Goal: Information Seeking & Learning: Learn about a topic

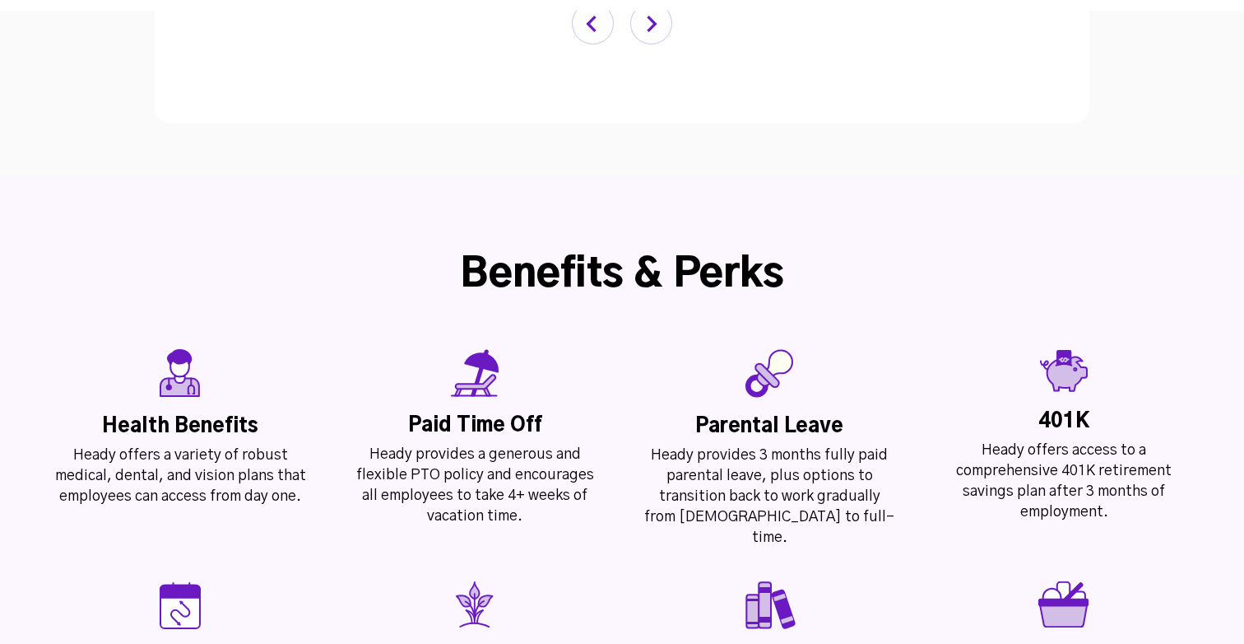
scroll to position [3615, 0]
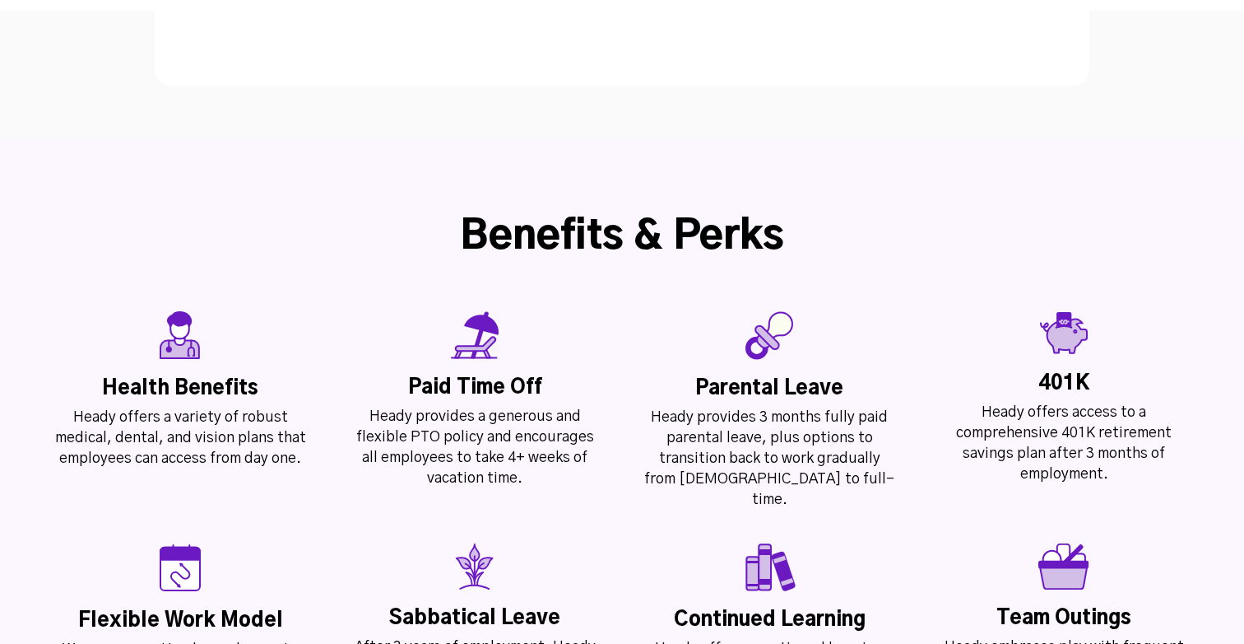
click at [814, 407] on div "Heady provides 3 months fully paid parental leave, plus options to transition b…" at bounding box center [769, 458] width 253 height 103
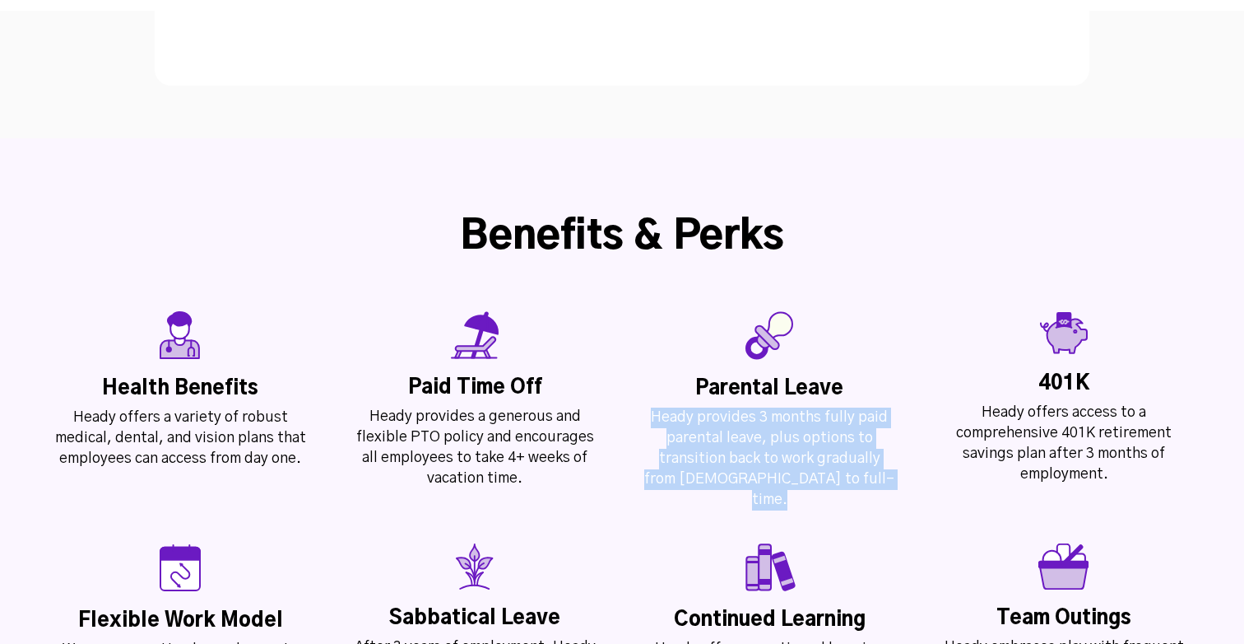
click at [814, 407] on div "Heady provides 3 months fully paid parental leave, plus options to transition b…" at bounding box center [769, 458] width 253 height 103
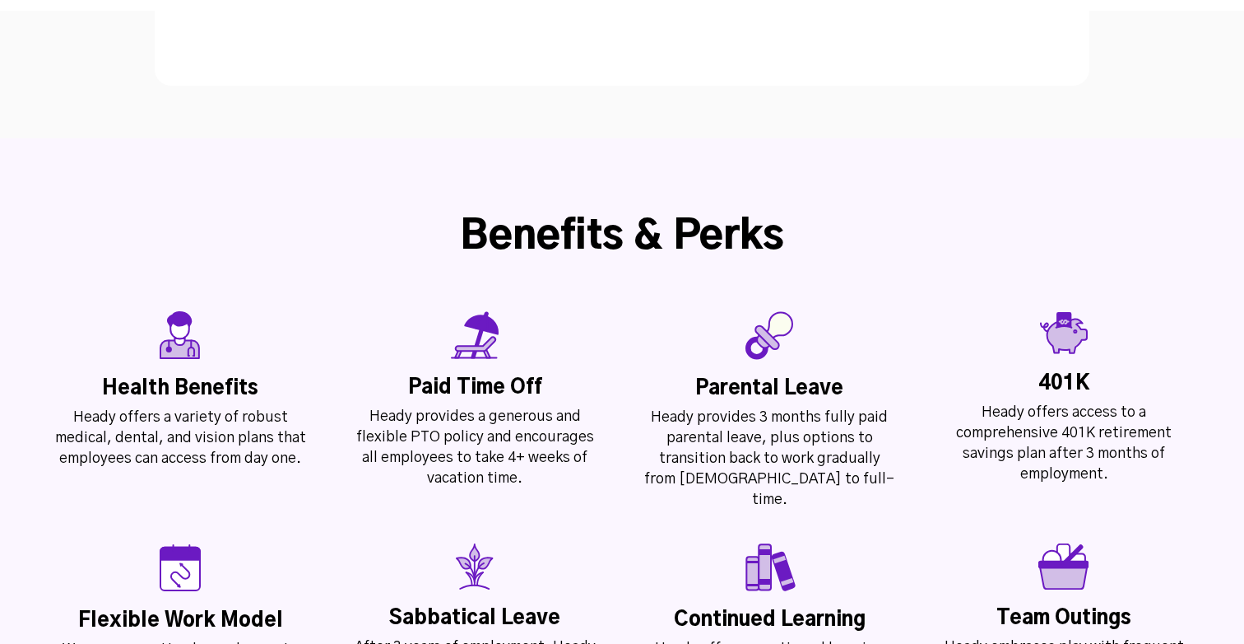
click at [814, 407] on div "Heady provides 3 months fully paid parental leave, plus options to transition b…" at bounding box center [769, 458] width 253 height 103
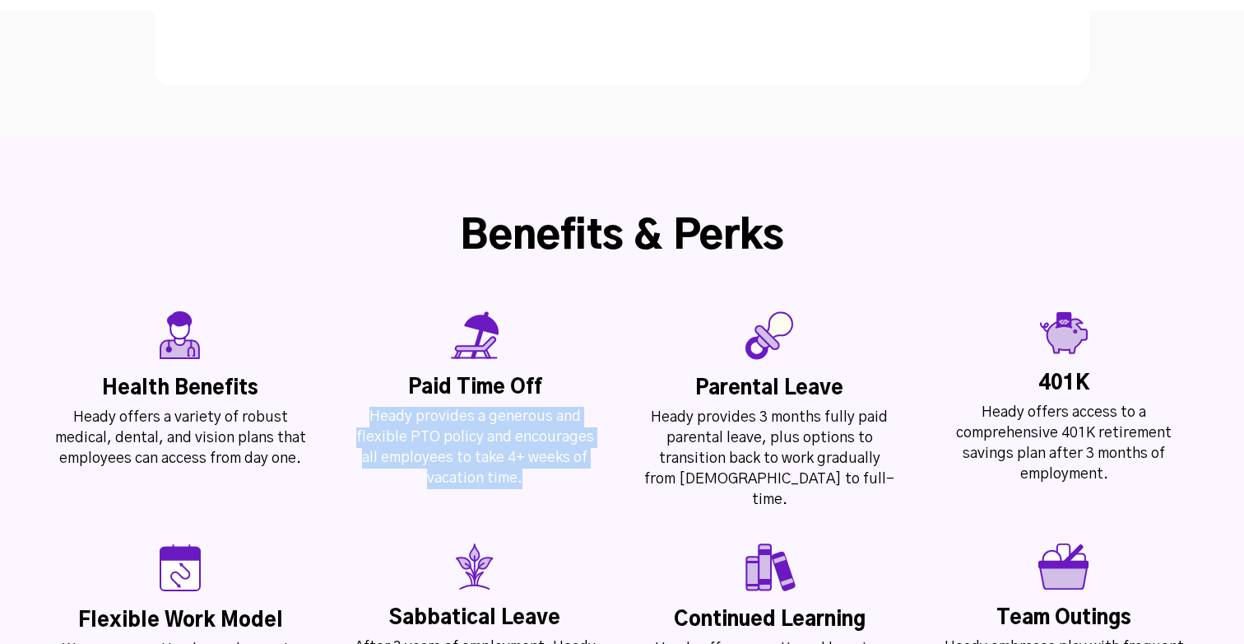
drag, startPoint x: 532, startPoint y: 372, endPoint x: 374, endPoint y: 308, distance: 169.8
click at [374, 407] on div "Heady provides a generous and flexible PTO policy and encourages all employees …" at bounding box center [474, 448] width 253 height 82
drag, startPoint x: 404, startPoint y: 265, endPoint x: 534, endPoint y: 370, distance: 167.3
click at [534, 370] on div "Paid Time off Heady provides a generous and flexible PTO policy and encourages …" at bounding box center [475, 400] width 270 height 178
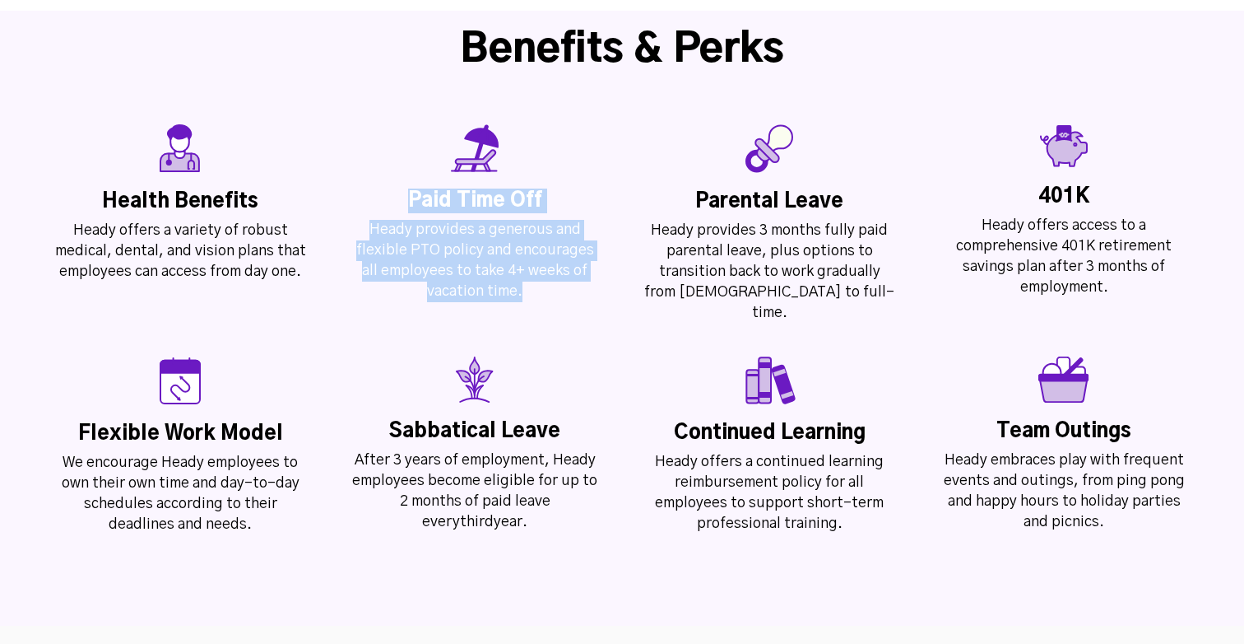
scroll to position [3776, 0]
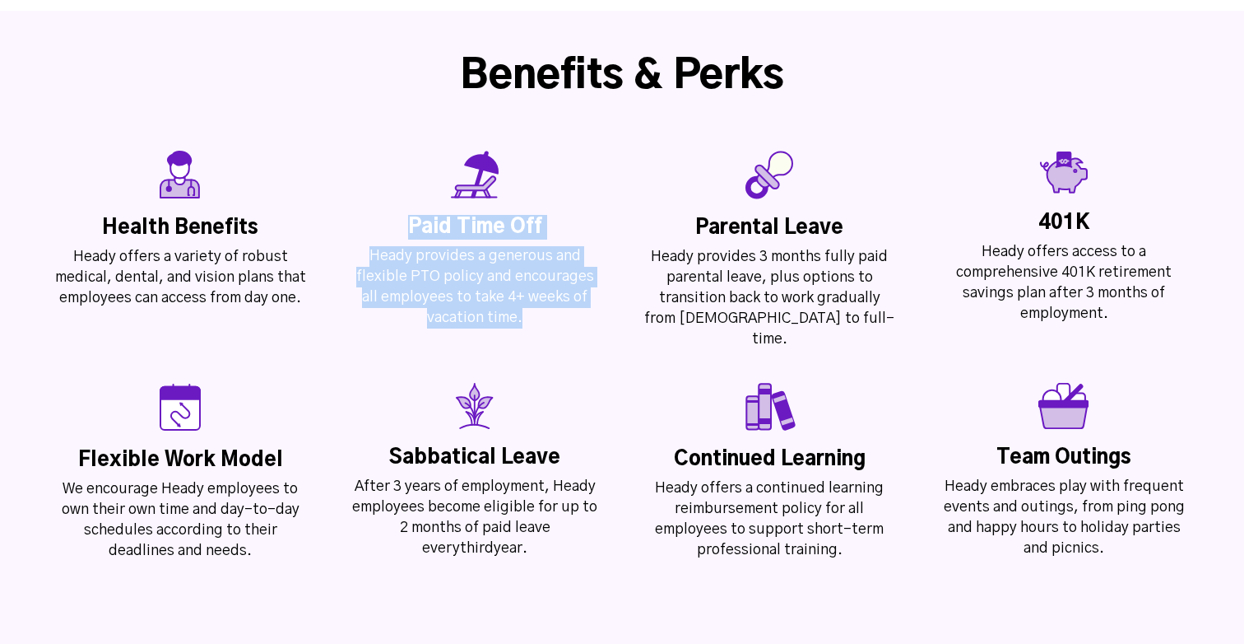
click at [423, 476] on div "After 3 years of employment, Heady employees become eligible for up to 2 months…" at bounding box center [474, 517] width 253 height 82
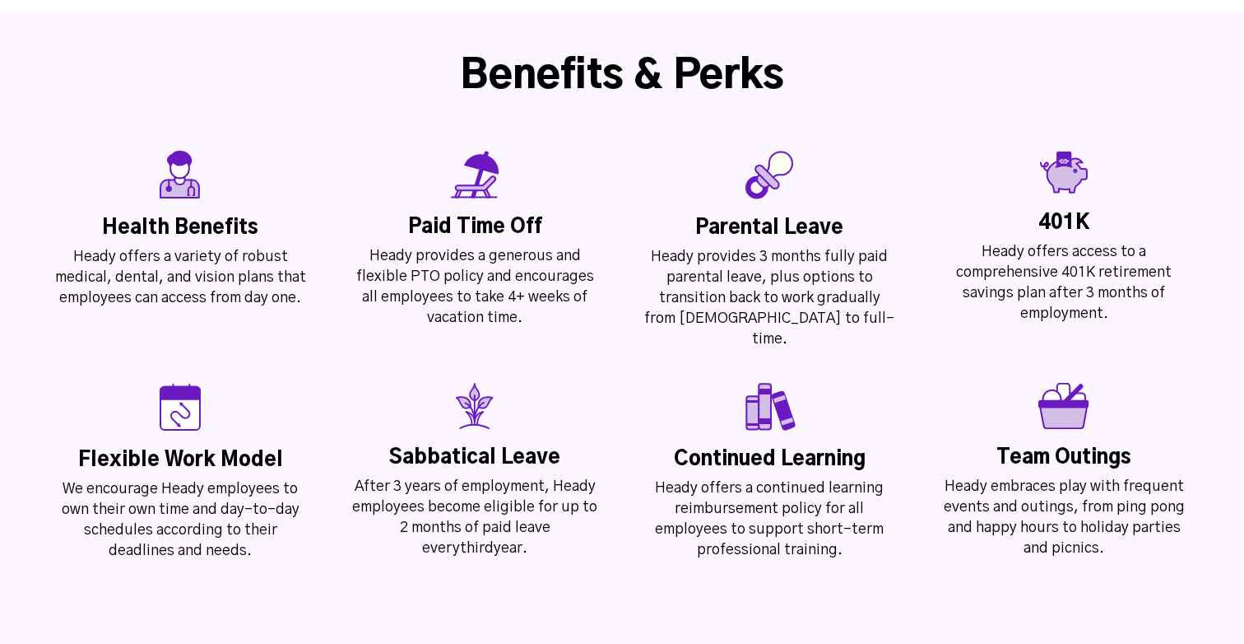
click at [423, 476] on div "After 3 years of employment, Heady employees become eligible for up to 2 months…" at bounding box center [474, 517] width 253 height 82
click at [812, 447] on div "Continued Learning" at bounding box center [769, 459] width 253 height 25
click at [783, 478] on div "Heady offers a continued learning reimbursement policy for all employees to sup…" at bounding box center [769, 519] width 253 height 82
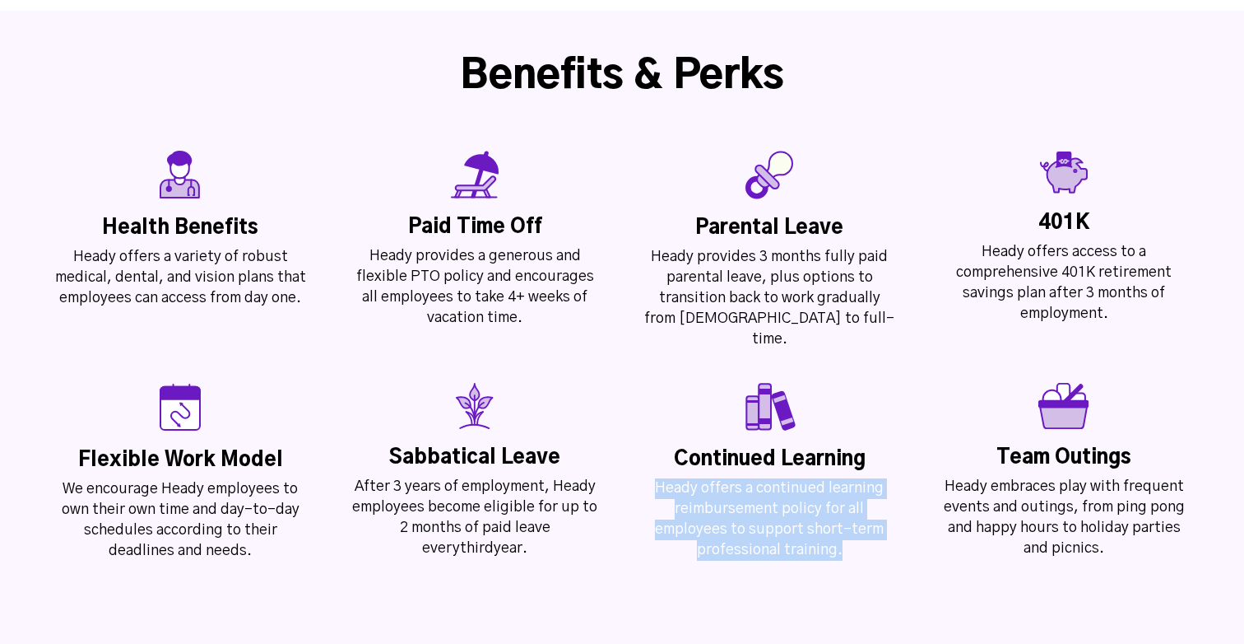
click at [783, 478] on div "Heady offers a continued learning reimbursement policy for all employees to sup…" at bounding box center [769, 519] width 253 height 82
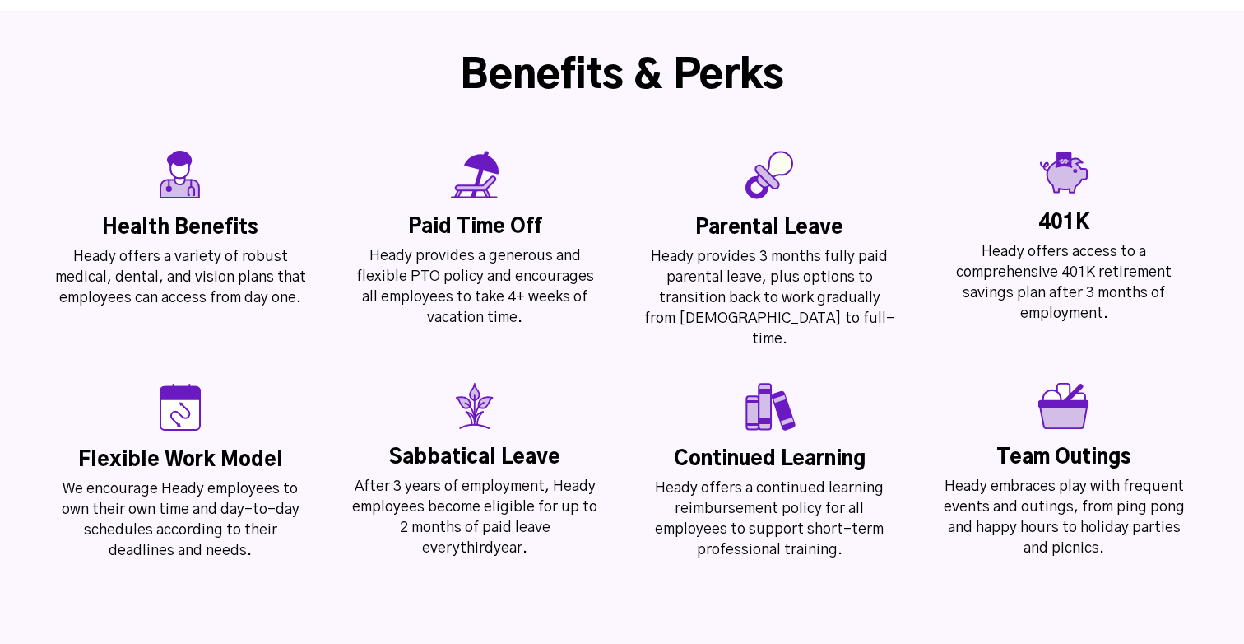
click at [876, 435] on div "Health Benefits Heady offers a variety of robust medical, dental, and vision pl…" at bounding box center [622, 356] width 1244 height 444
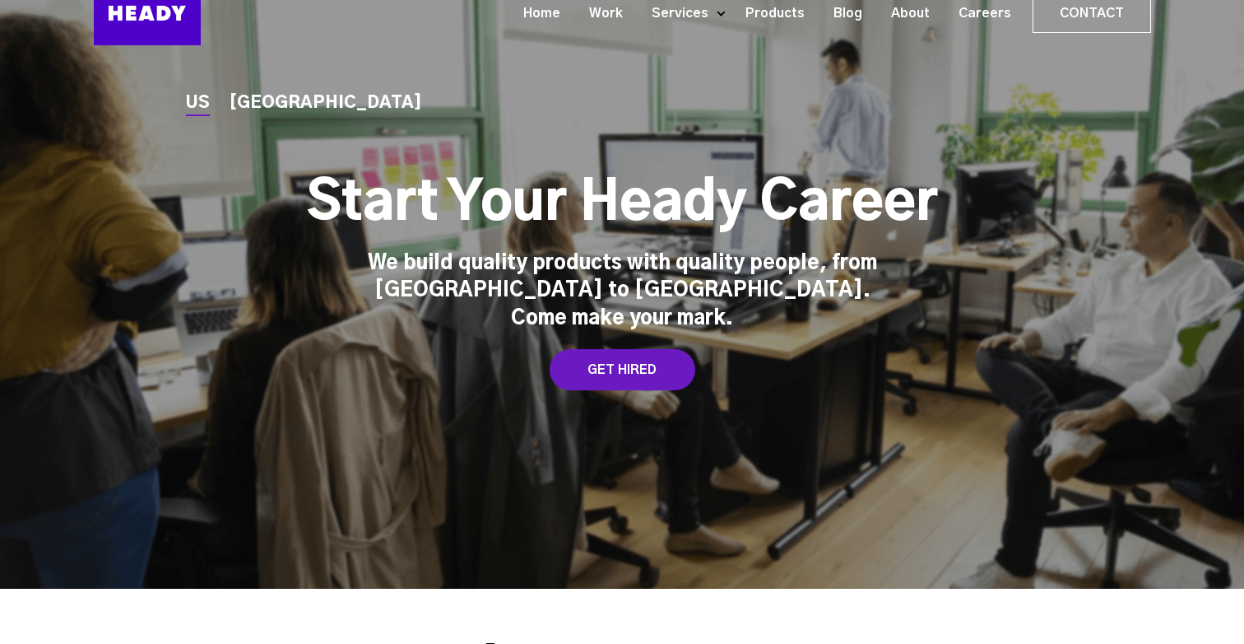
scroll to position [0, 0]
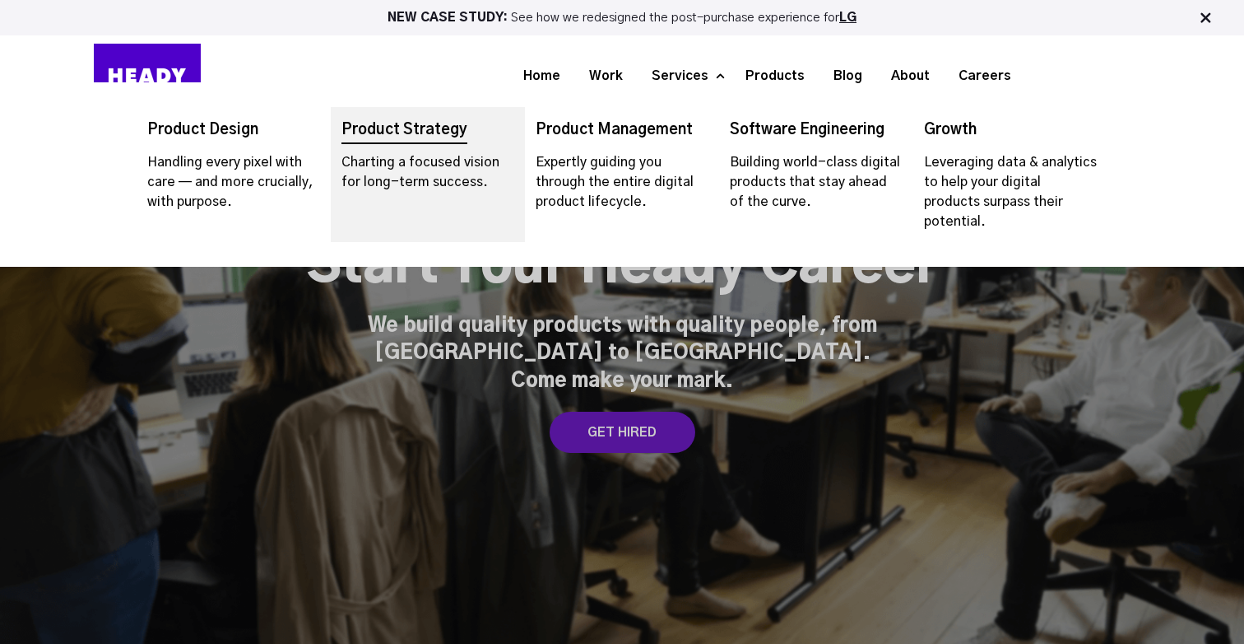
click at [449, 182] on link "Navigation Menu" at bounding box center [428, 174] width 194 height 135
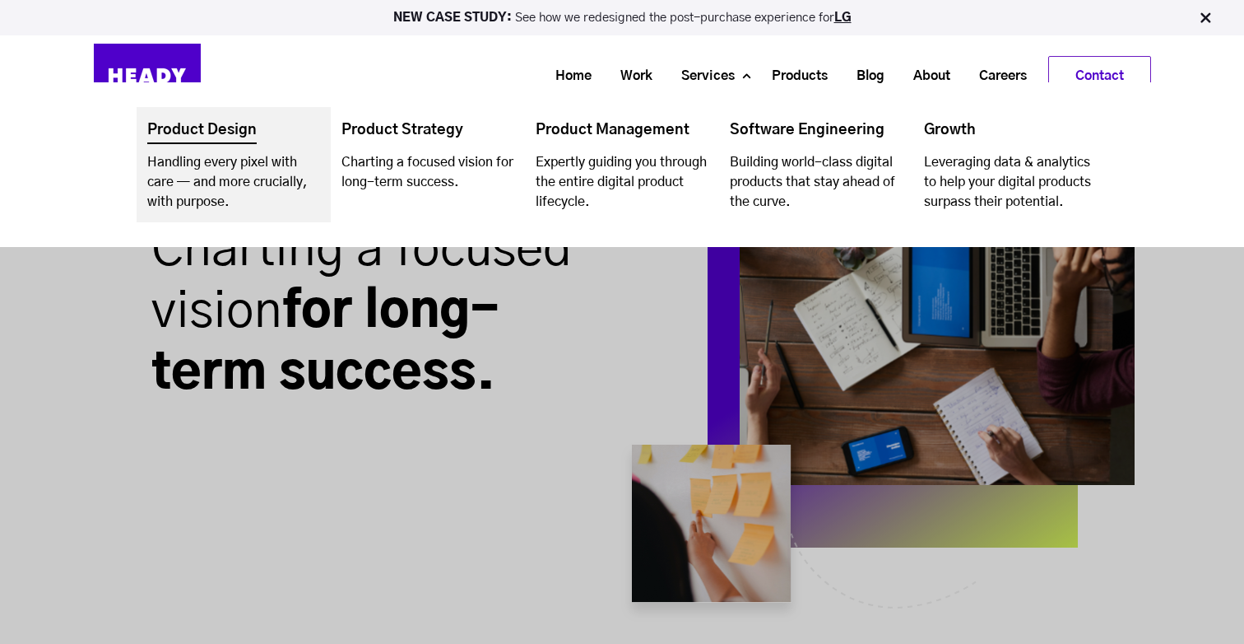
click at [253, 180] on link "Navigation Menu" at bounding box center [234, 164] width 194 height 115
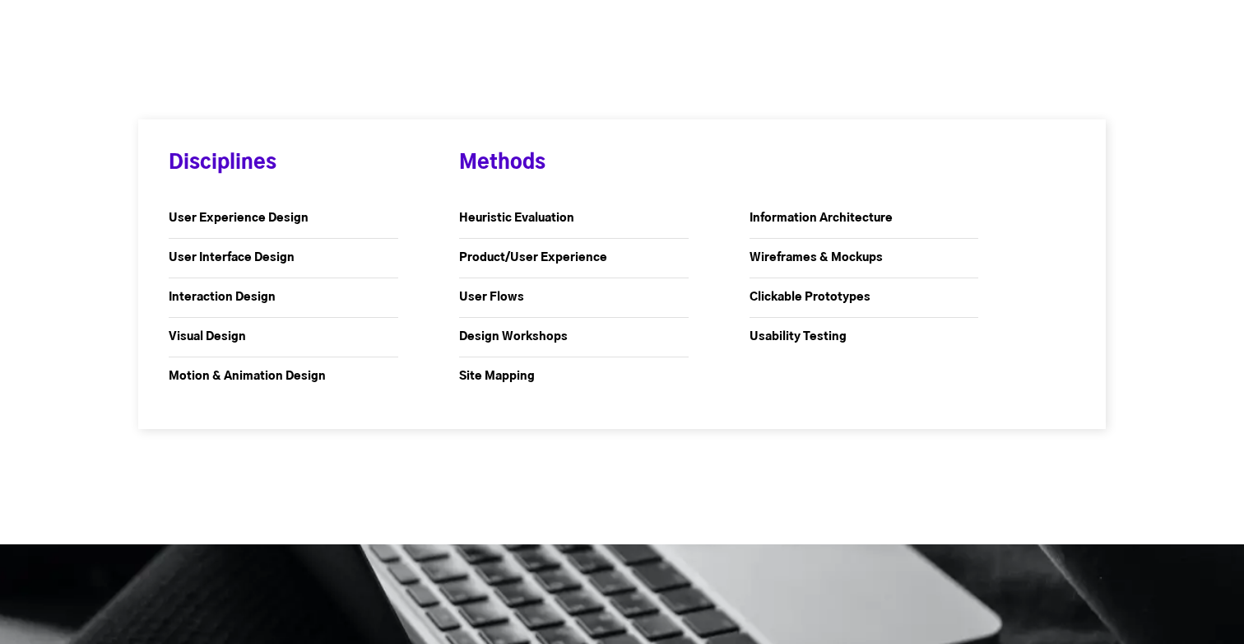
scroll to position [1756, 0]
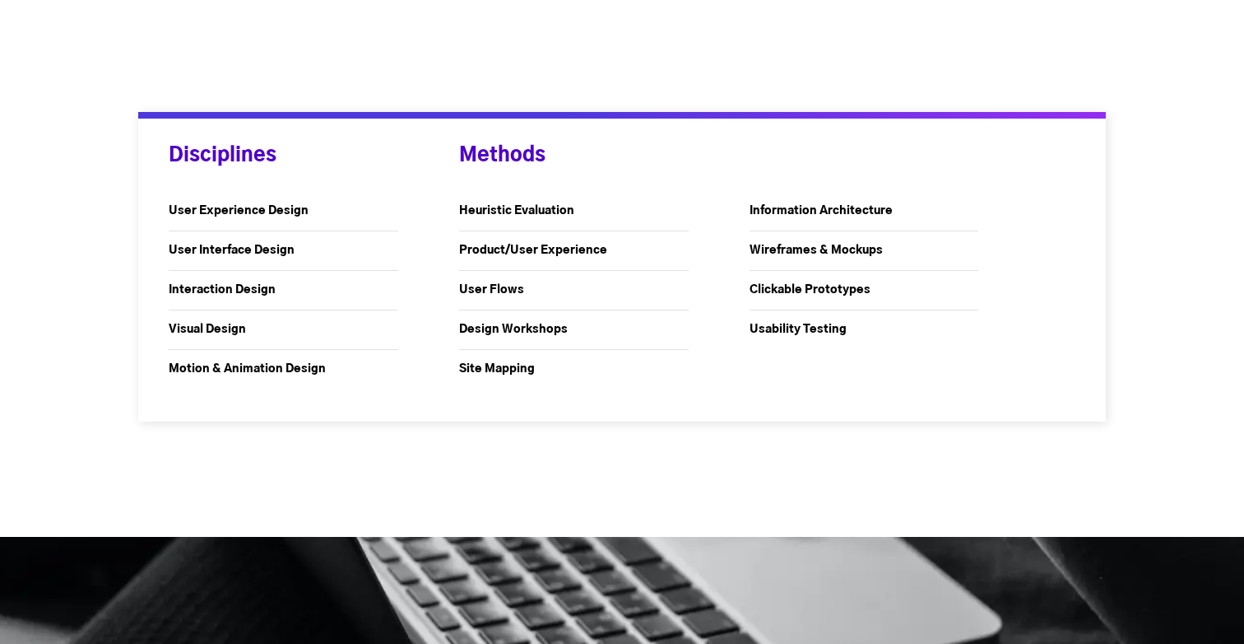
click at [812, 330] on strong "Usability Testing" at bounding box center [798, 329] width 97 height 12
click at [803, 246] on strong "Wireframes & Mockups" at bounding box center [816, 250] width 133 height 12
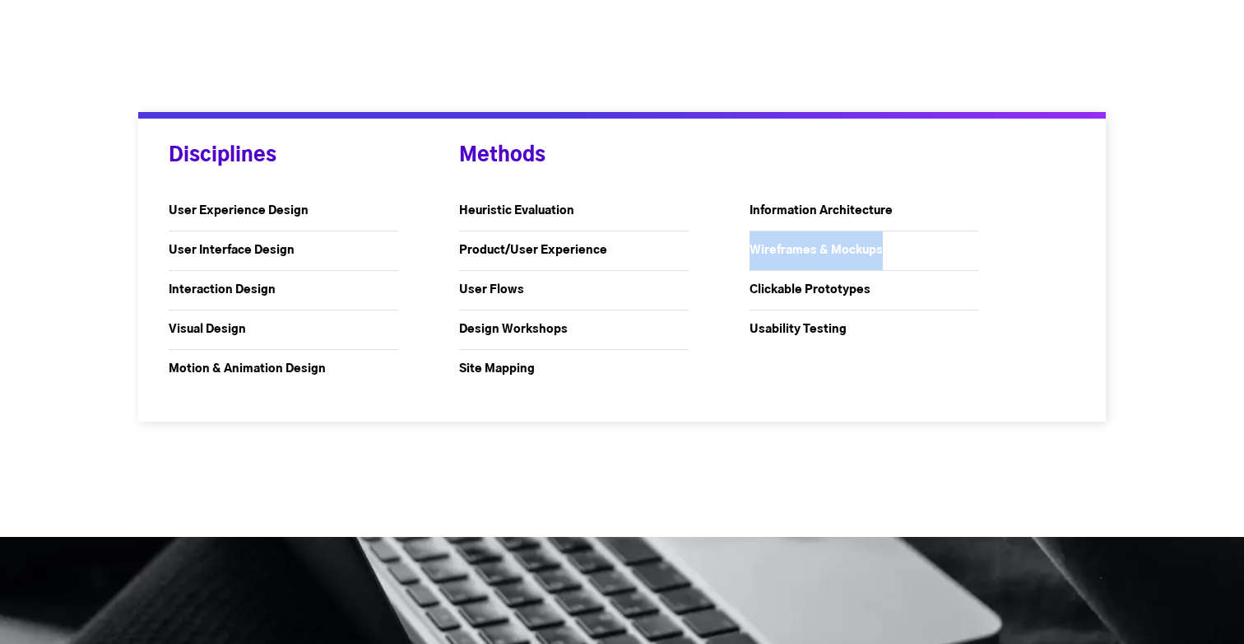
click at [803, 246] on strong "Wireframes & Mockups" at bounding box center [816, 250] width 133 height 12
click at [816, 255] on strong "Wireframes & Mockups" at bounding box center [816, 250] width 133 height 12
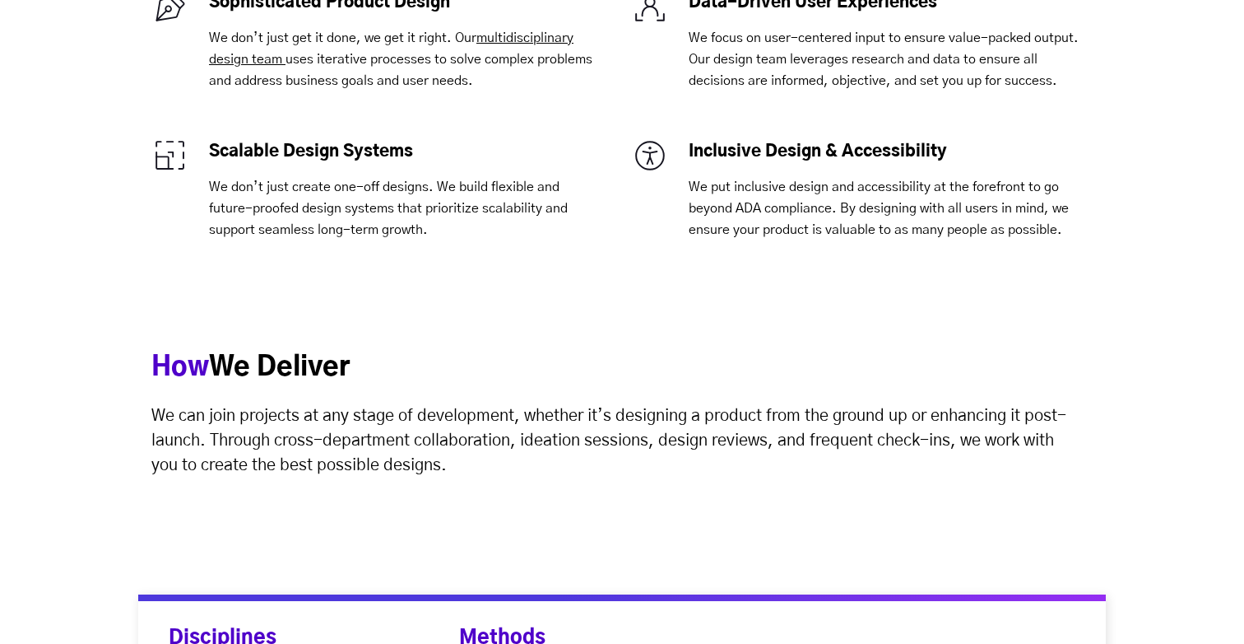
scroll to position [0, 0]
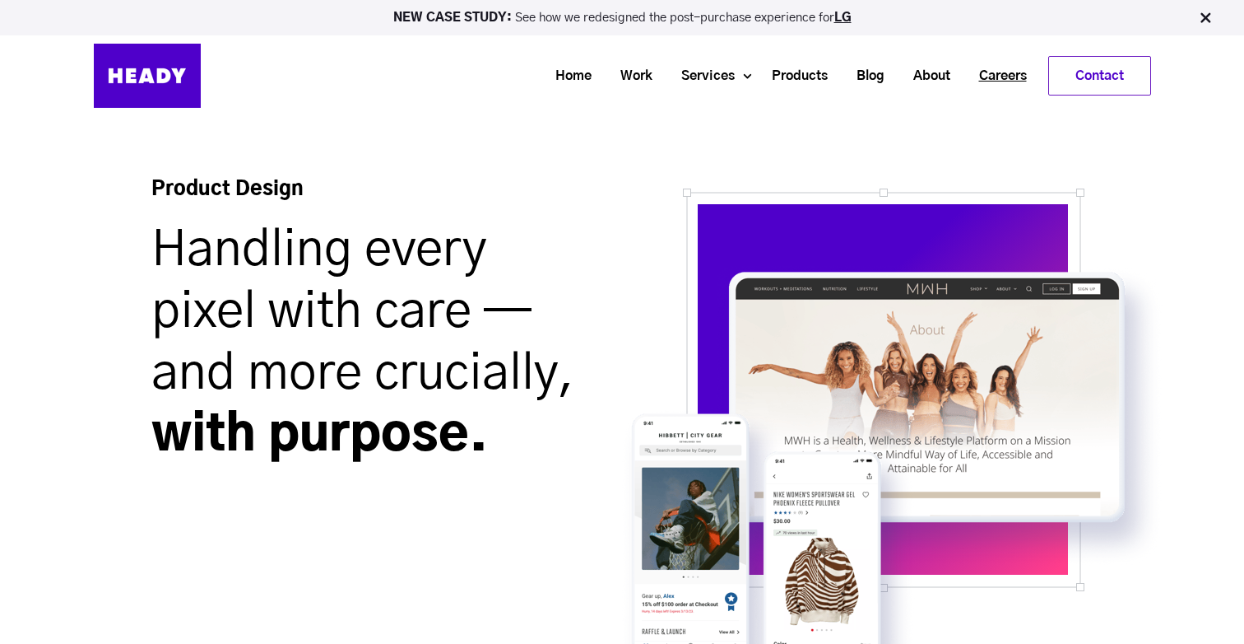
click at [994, 75] on link "Careers" at bounding box center [997, 76] width 77 height 30
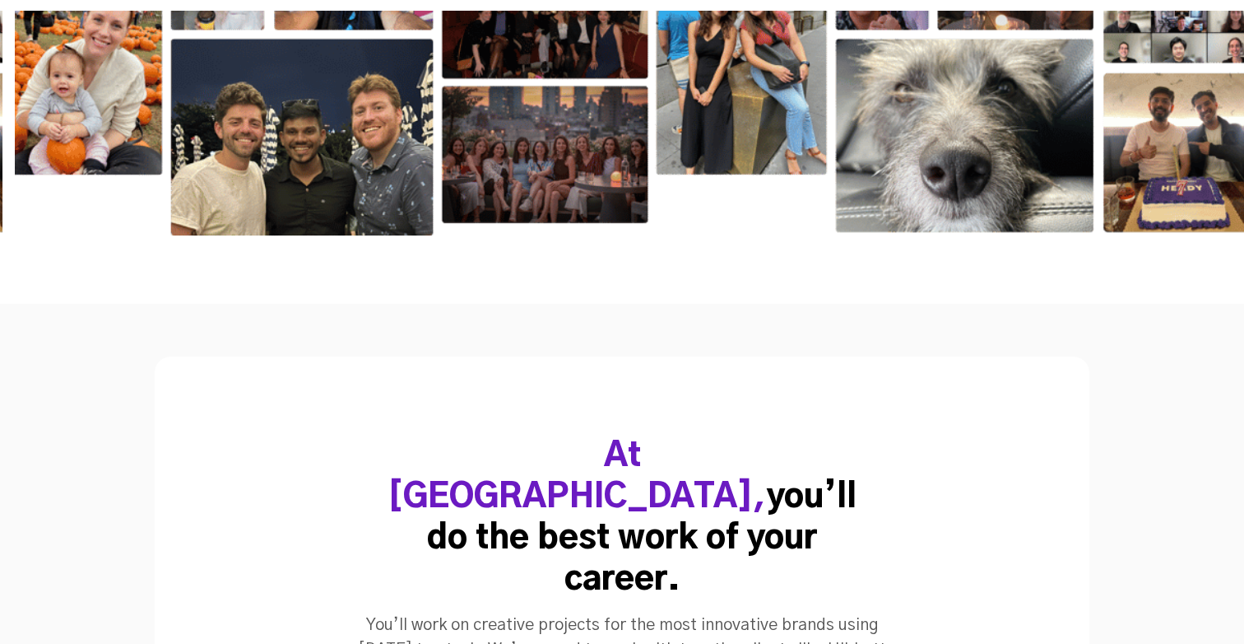
scroll to position [2966, 0]
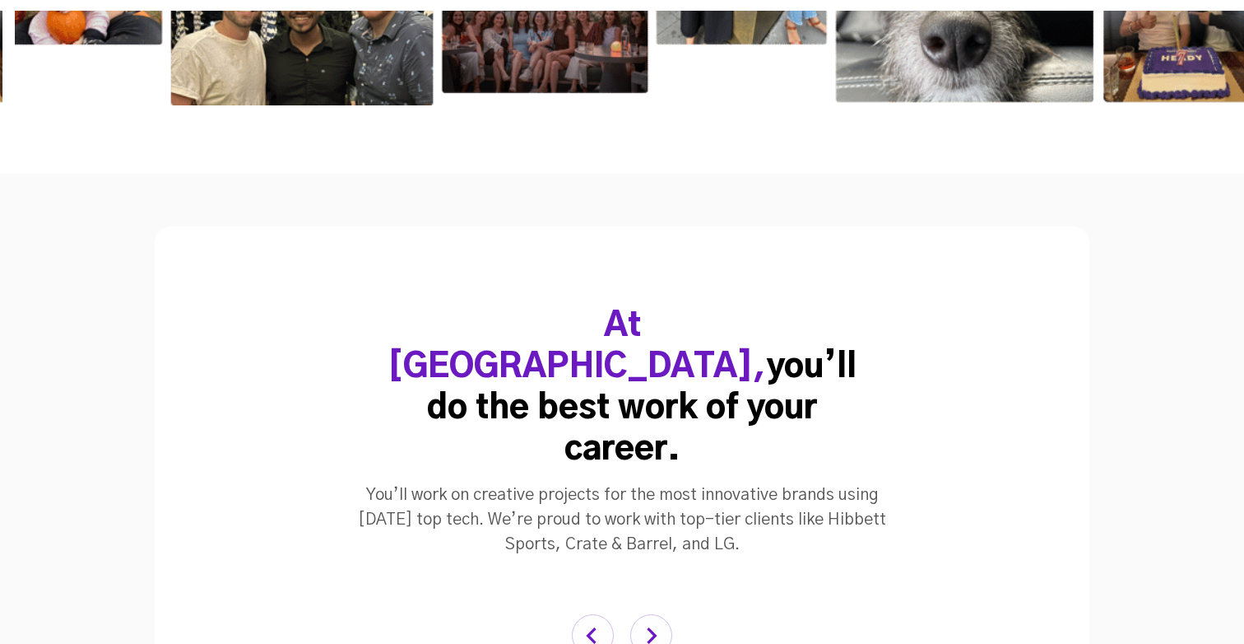
click at [657, 614] on img "button" at bounding box center [651, 635] width 42 height 42
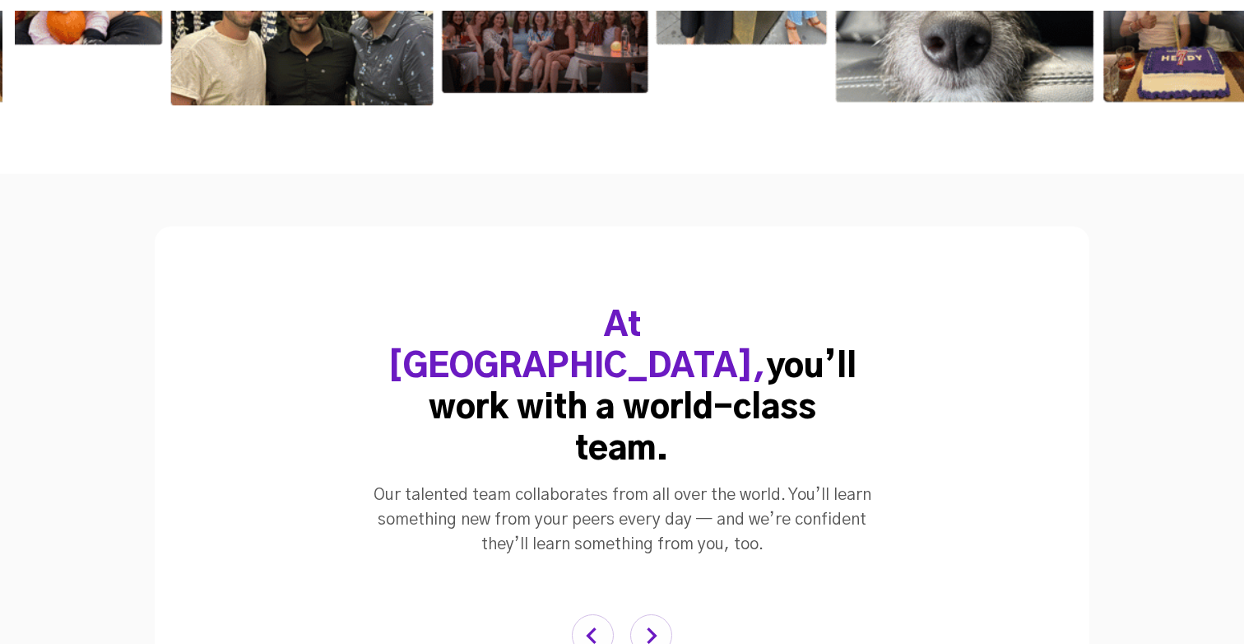
click at [657, 614] on img "button" at bounding box center [651, 635] width 42 height 42
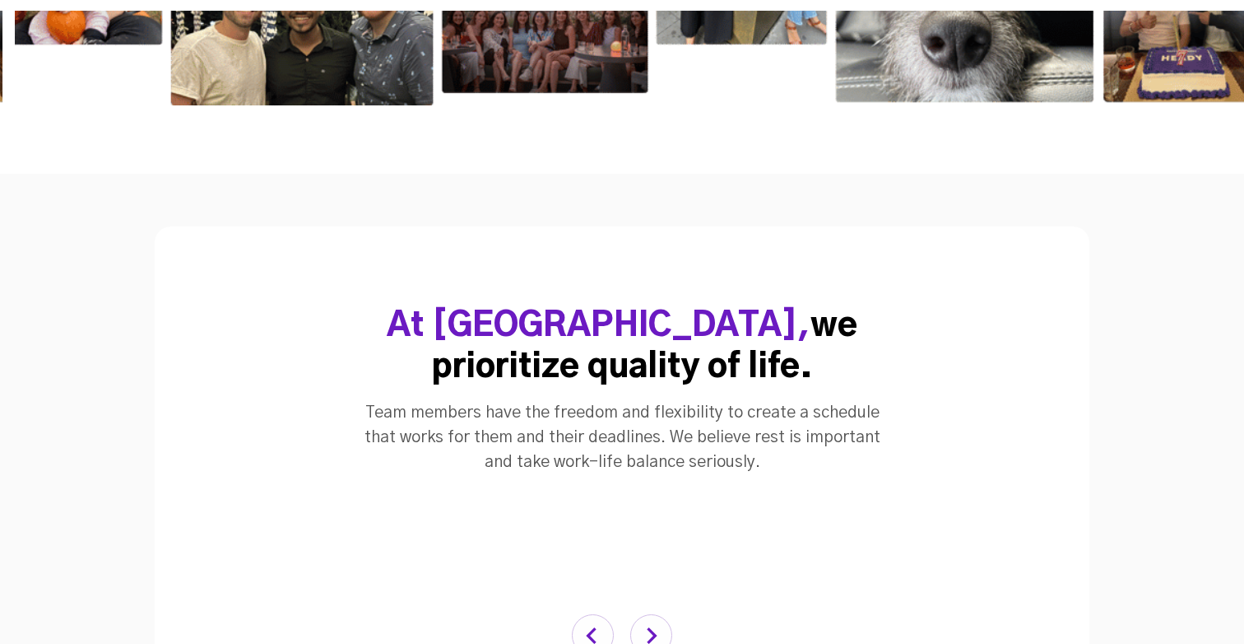
click at [591, 614] on img "button" at bounding box center [593, 635] width 42 height 42
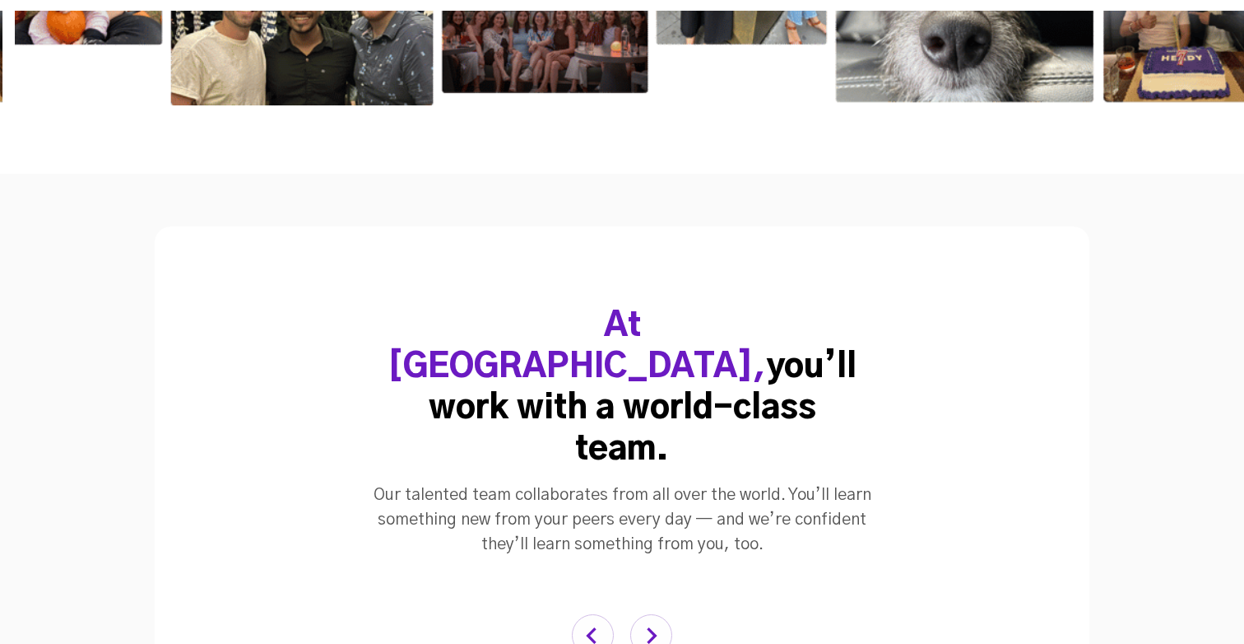
click at [661, 614] on img "button" at bounding box center [651, 635] width 42 height 42
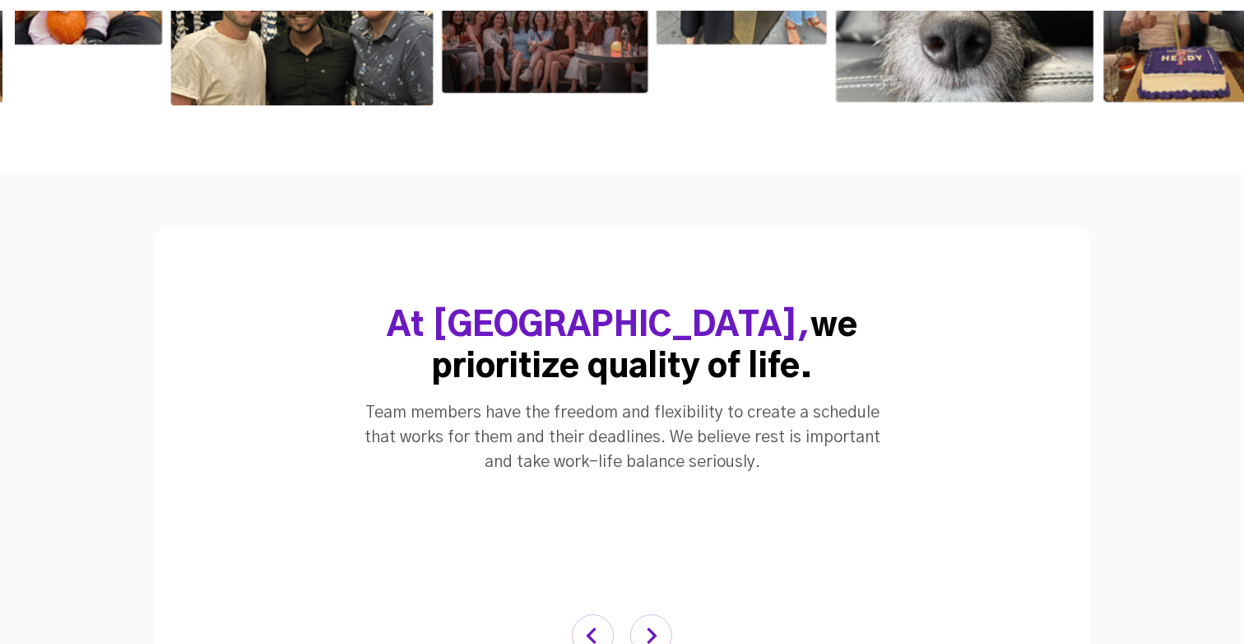
click at [661, 614] on img "button" at bounding box center [651, 635] width 42 height 42
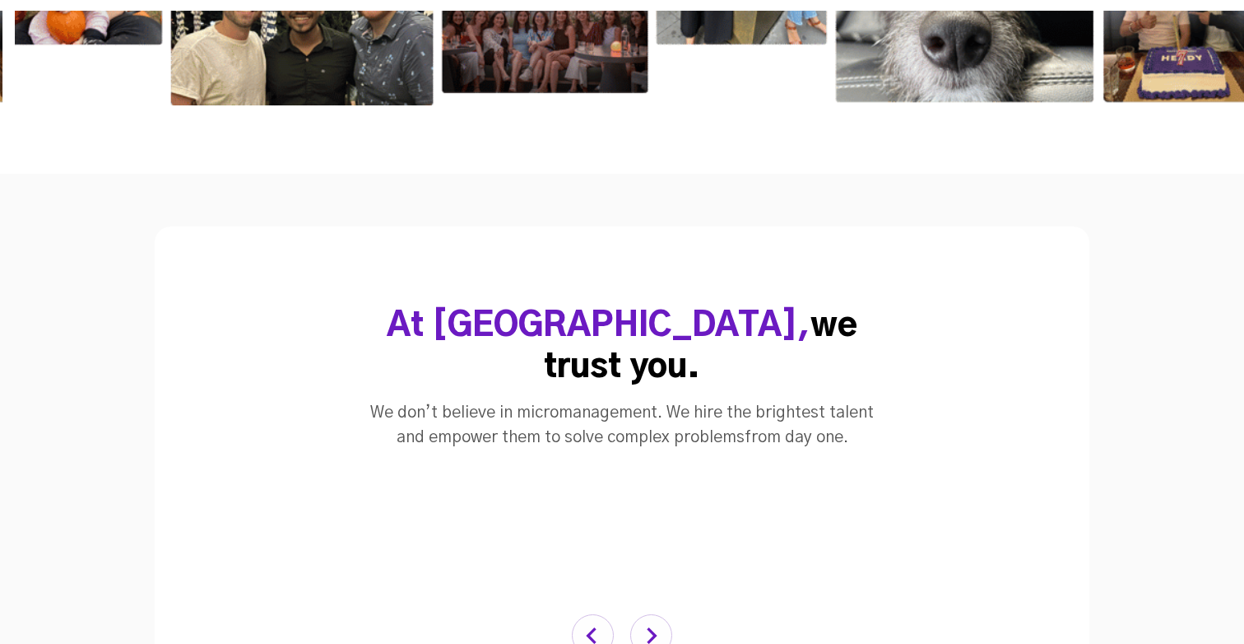
click at [661, 614] on img "button" at bounding box center [651, 635] width 42 height 42
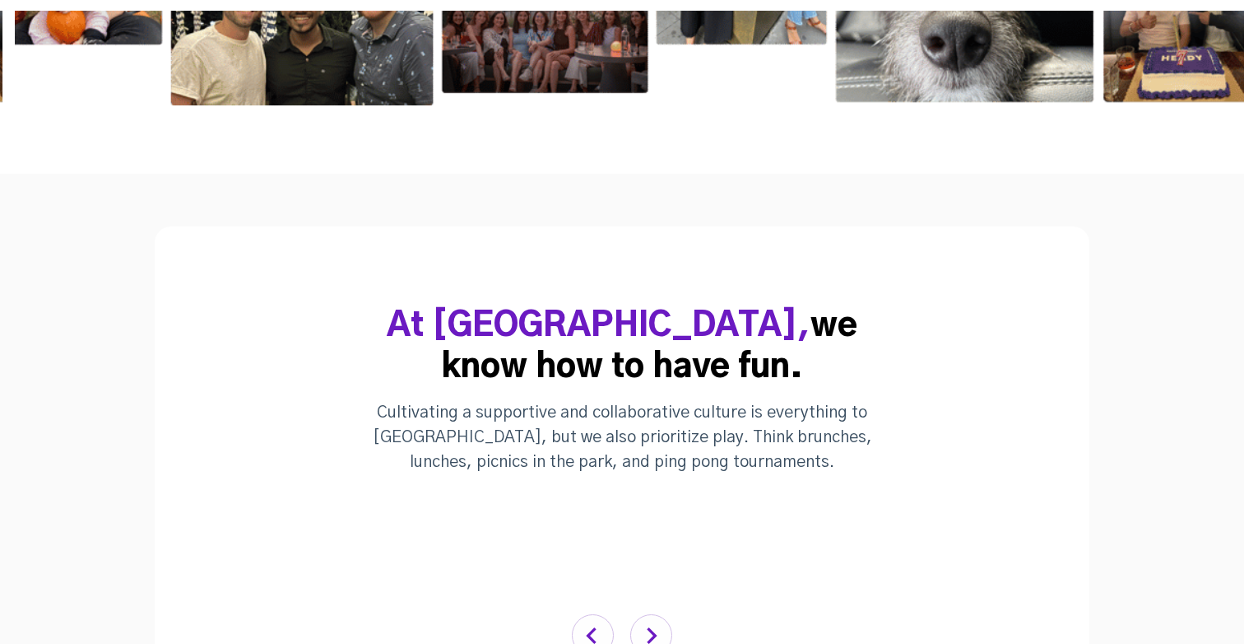
click at [661, 614] on img "button" at bounding box center [651, 635] width 42 height 42
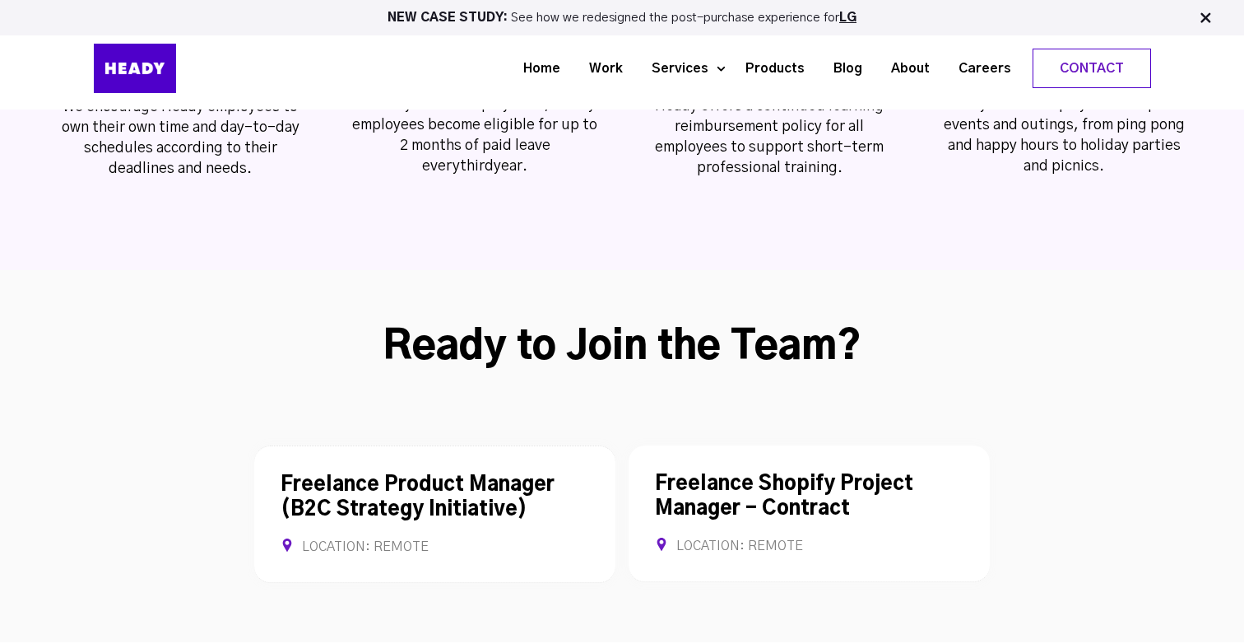
scroll to position [4135, 0]
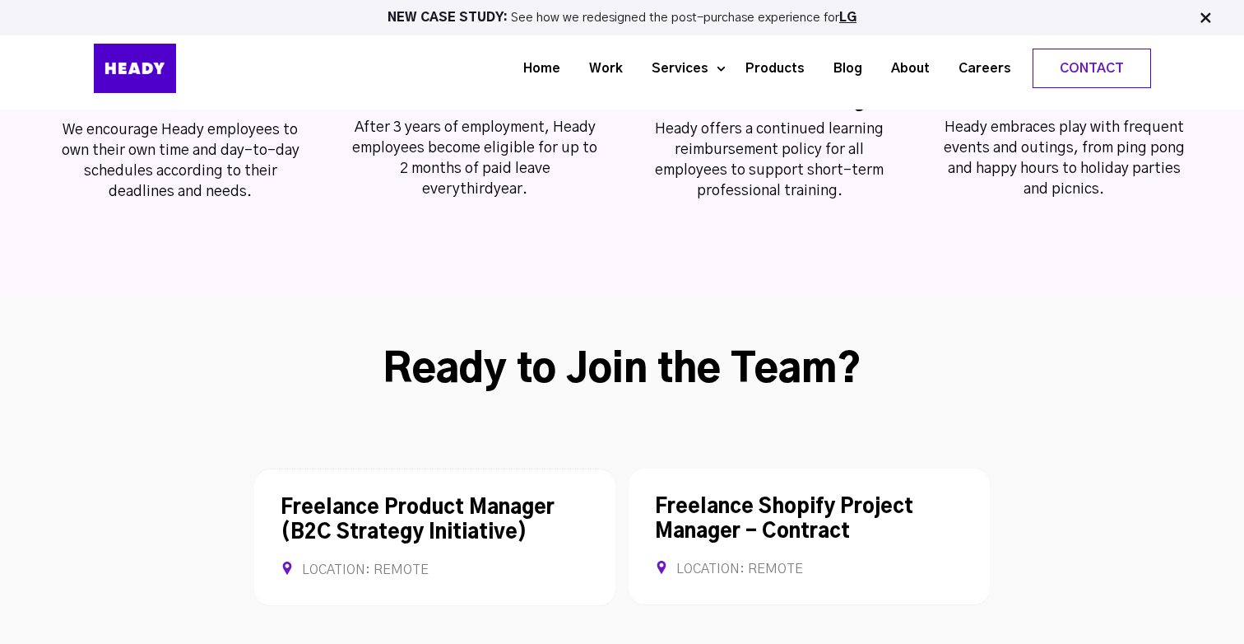
click at [728, 346] on h2 "Ready to Join the Team?" at bounding box center [622, 370] width 1057 height 49
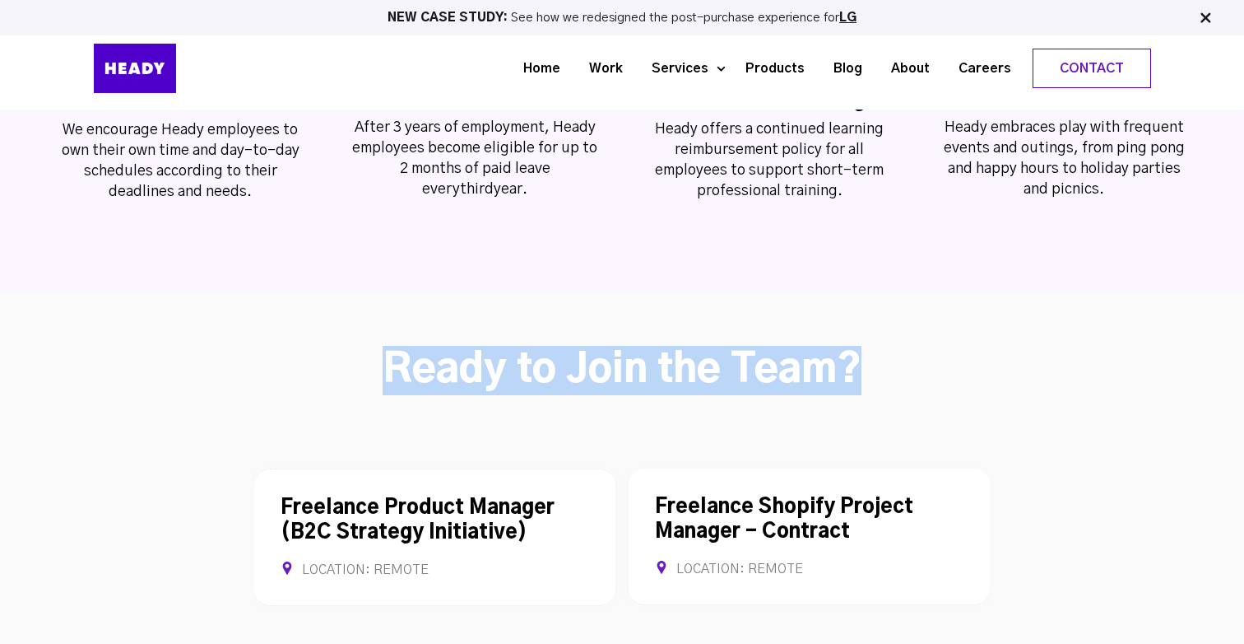
click at [728, 346] on h2 "Ready to Join the Team?" at bounding box center [622, 370] width 1057 height 49
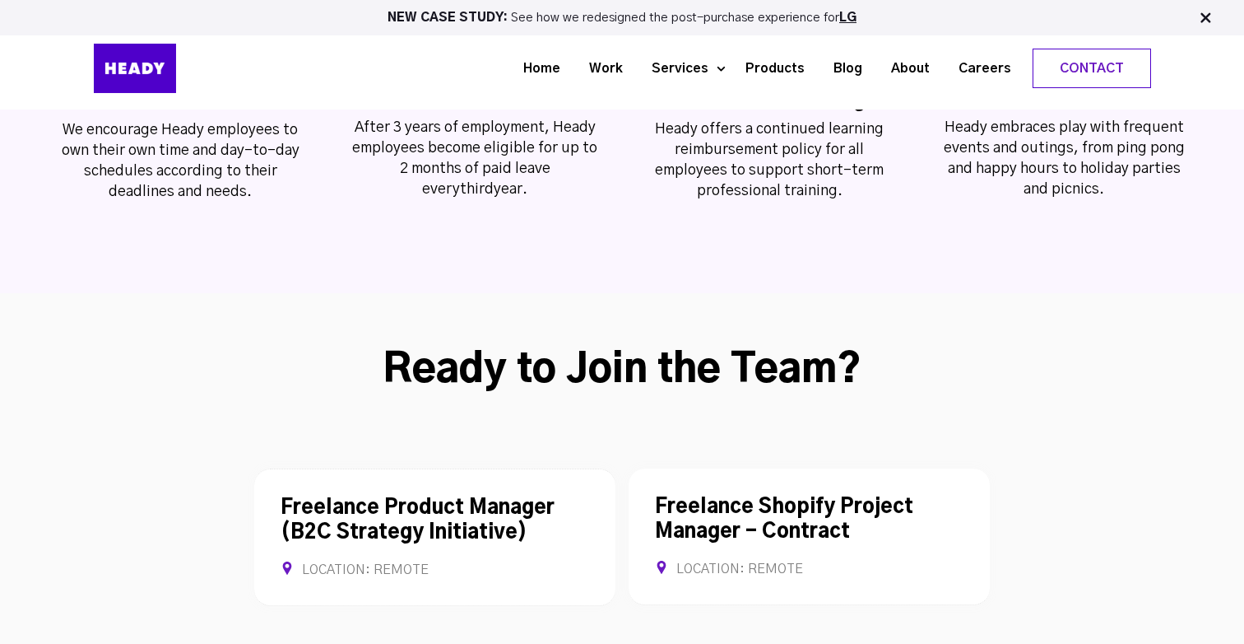
click at [826, 395] on div "**********" at bounding box center [622, 503] width 749 height 217
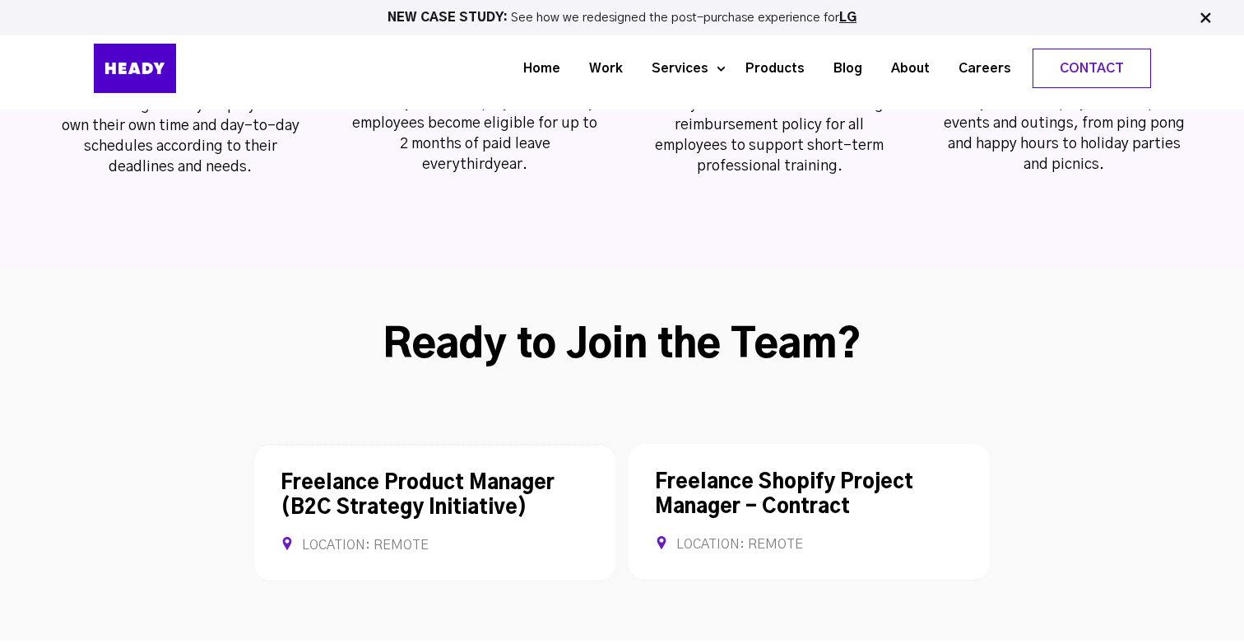
scroll to position [4167, 0]
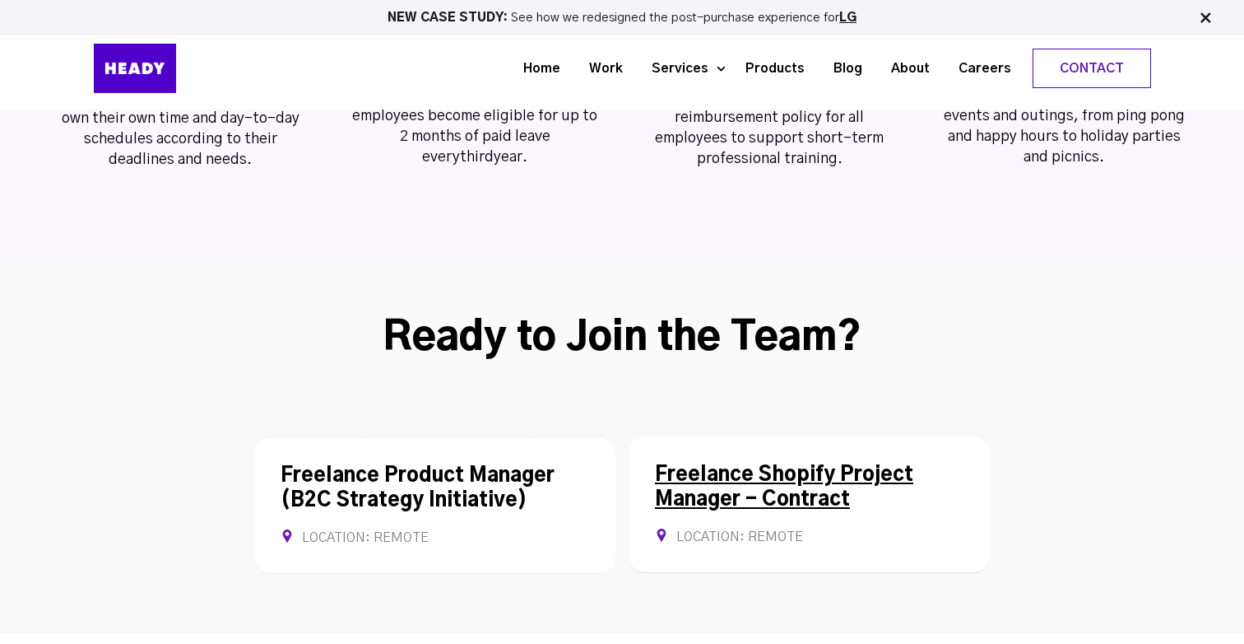
click at [798, 465] on link "Freelance Shopify Project Manager - Contract" at bounding box center [784, 487] width 258 height 44
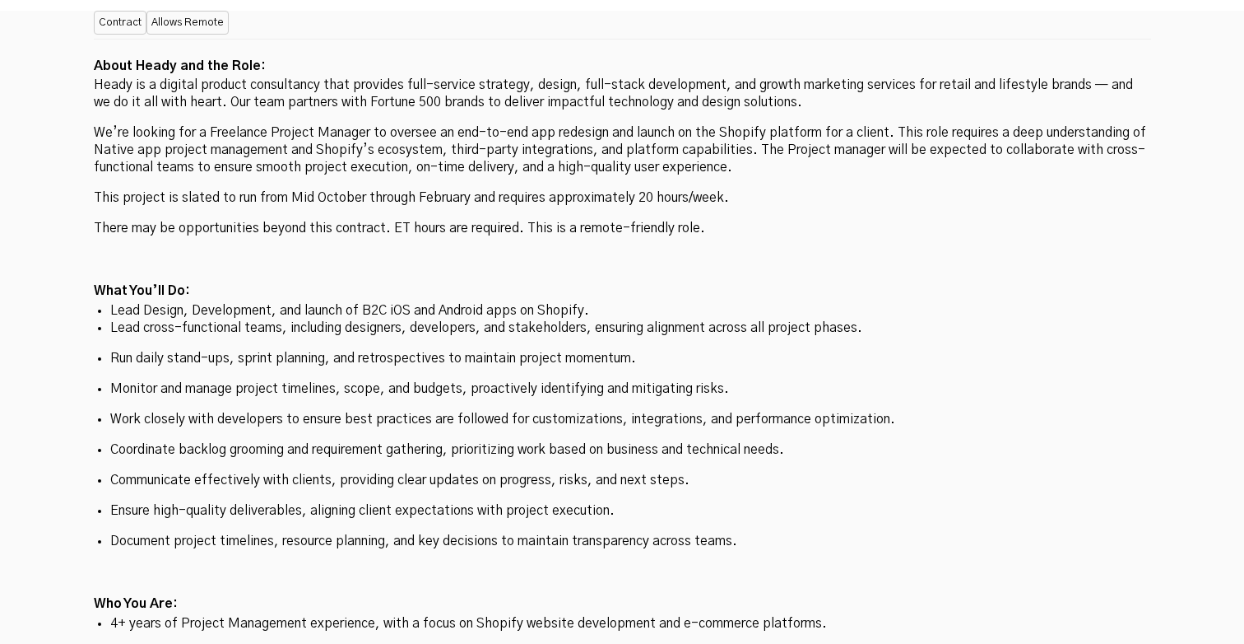
scroll to position [4657, 0]
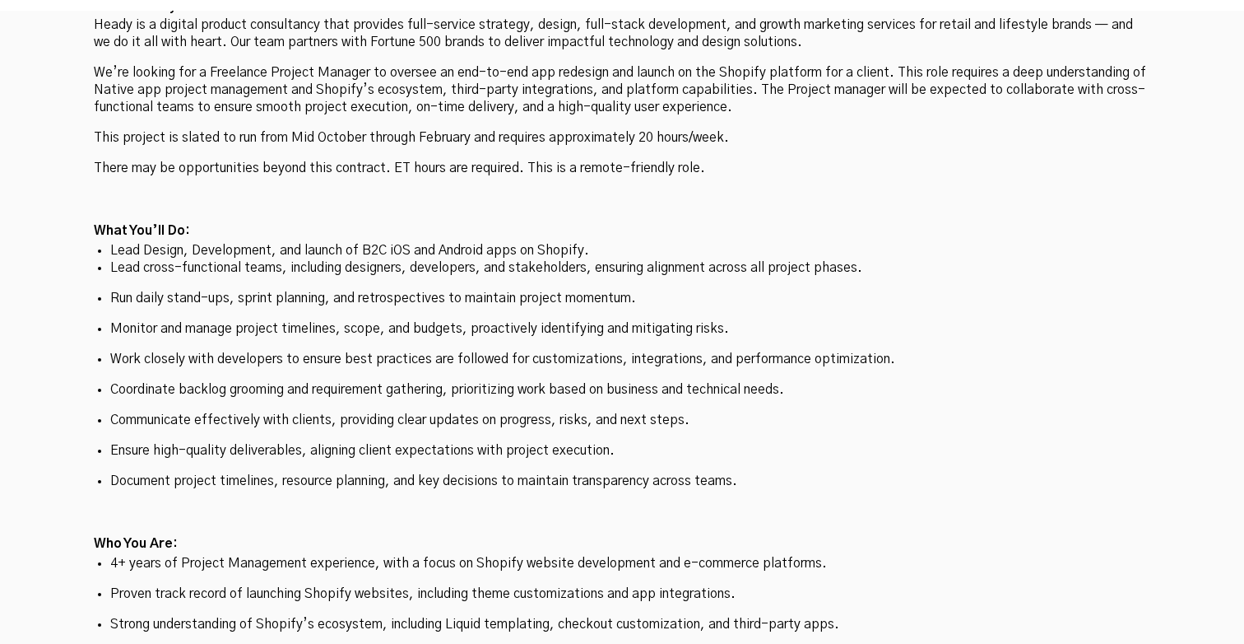
click at [428, 555] on p "4+ years of Project Management experience, with a focus on Shopify website deve…" at bounding box center [622, 563] width 1025 height 17
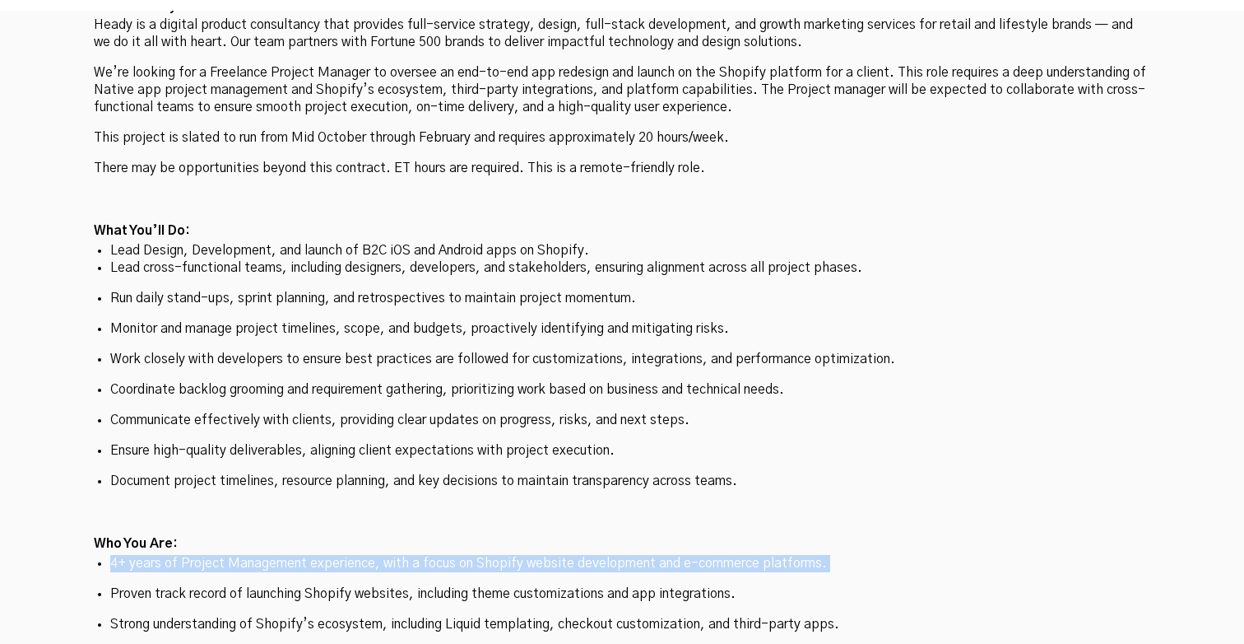
click at [428, 555] on p "4+ years of Project Management experience, with a focus on Shopify website deve…" at bounding box center [622, 563] width 1025 height 17
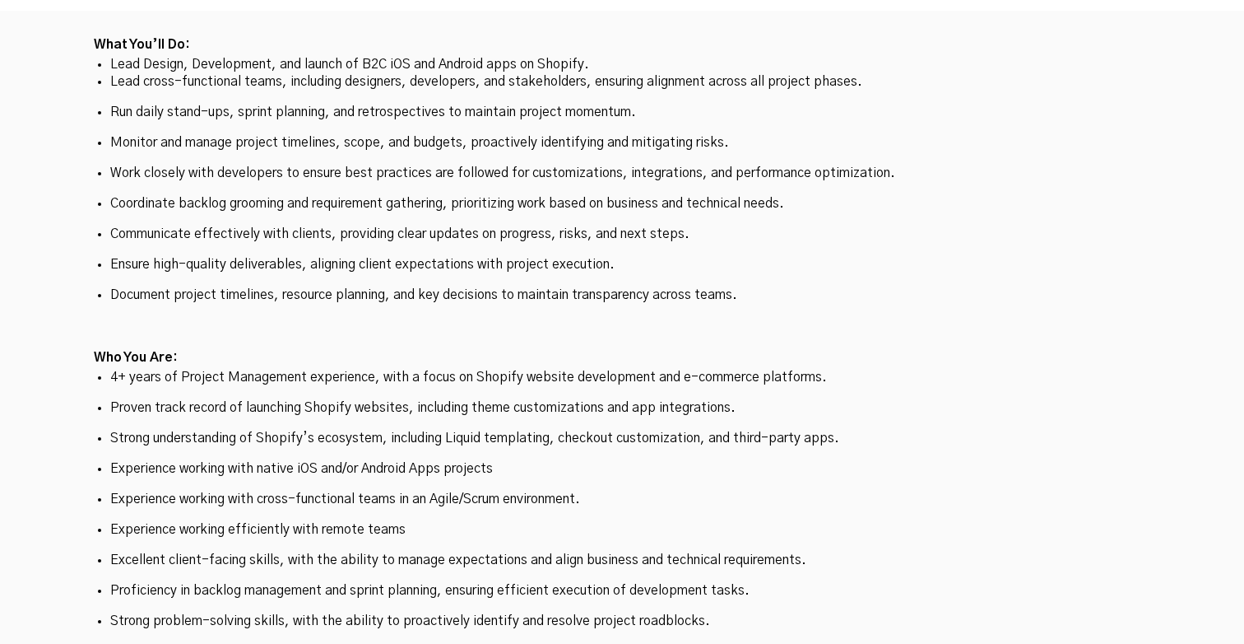
scroll to position [4853, 0]
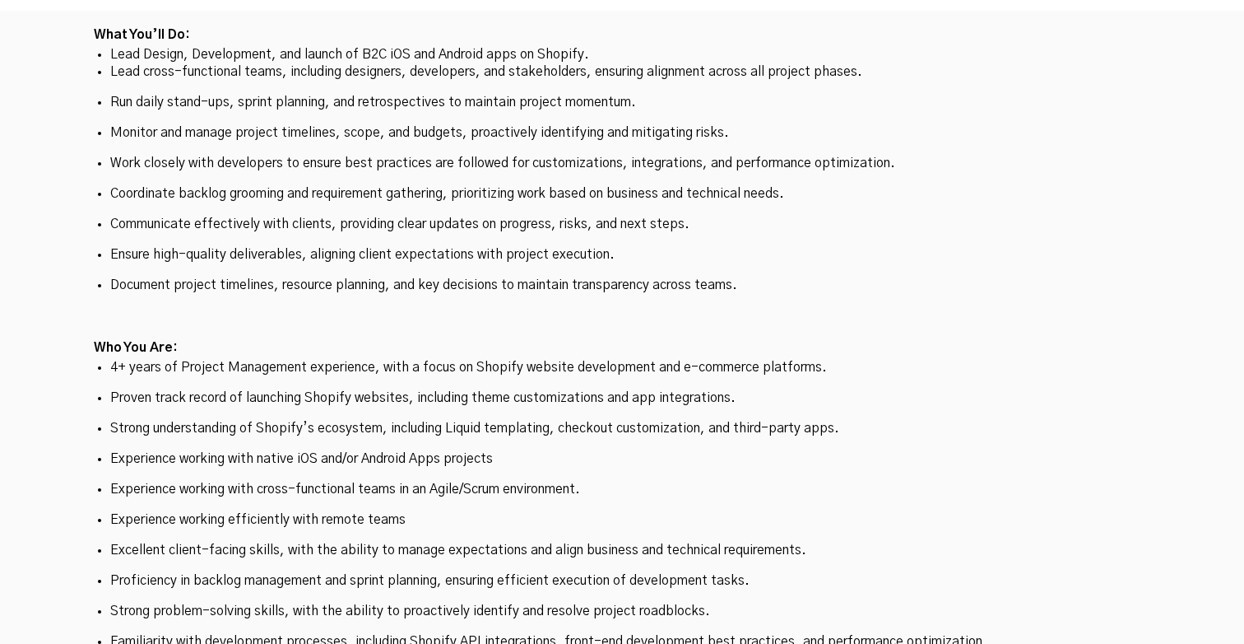
click at [409, 420] on p "Strong understanding of Shopify’s ecosystem, including Liquid templating, check…" at bounding box center [622, 428] width 1025 height 17
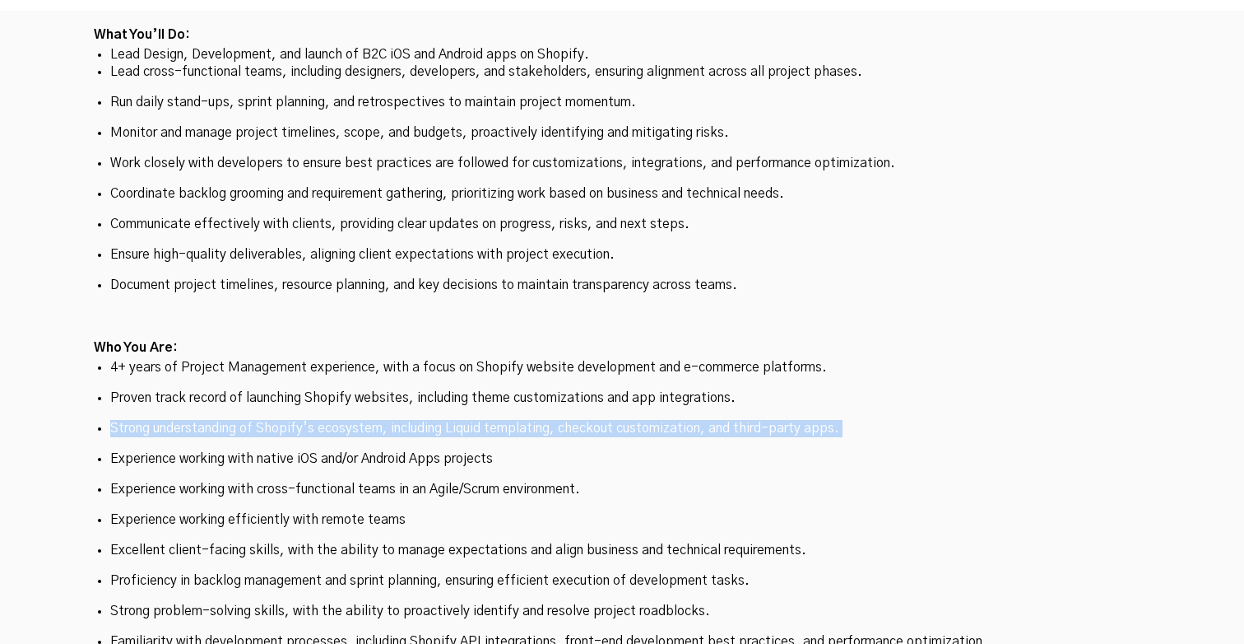
click at [409, 420] on p "Strong understanding of Shopify’s ecosystem, including Liquid templating, check…" at bounding box center [622, 428] width 1025 height 17
click at [409, 450] on p "Experience working with native iOS and/or Android Apps projects" at bounding box center [622, 458] width 1025 height 17
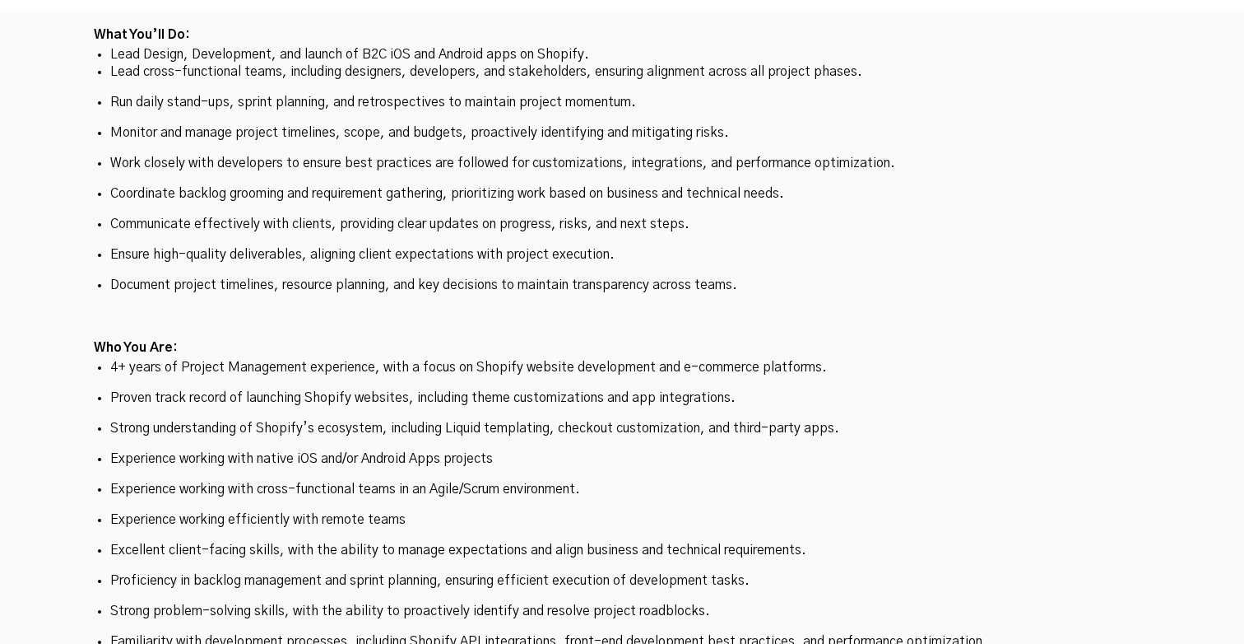
click at [409, 450] on p "Experience working with native iOS and/or Android Apps projects" at bounding box center [622, 458] width 1025 height 17
click at [514, 450] on p "Experience working with native iOS and/or Android Apps projects" at bounding box center [622, 458] width 1025 height 17
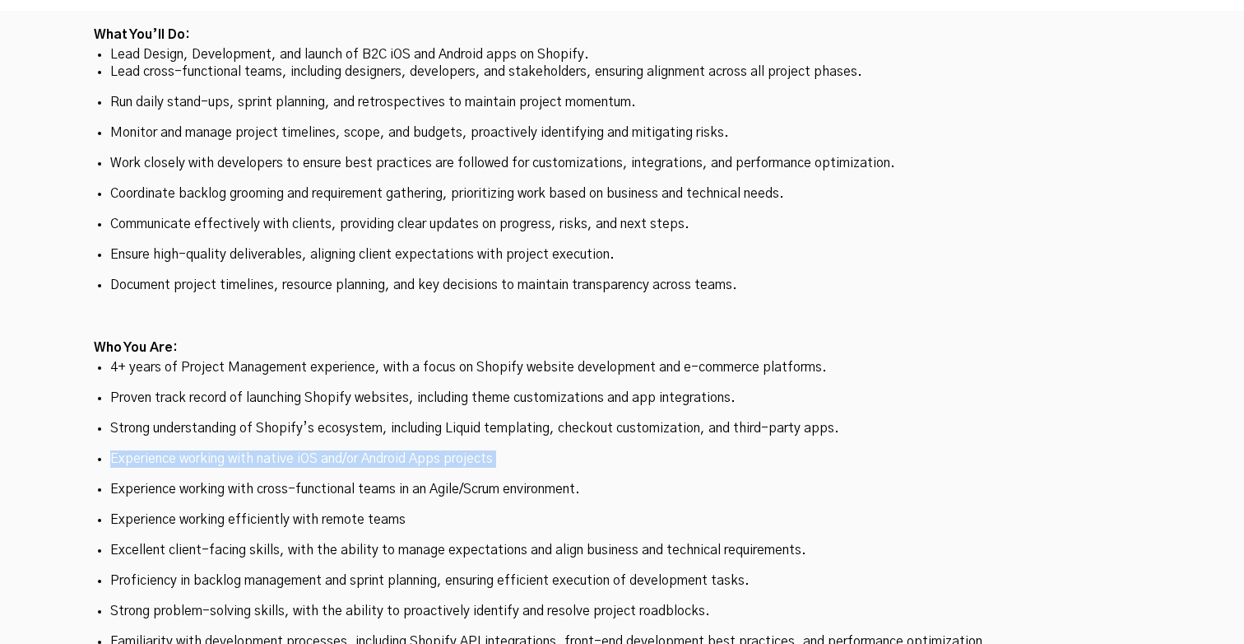
click at [514, 450] on p "Experience working with native iOS and/or Android Apps projects" at bounding box center [622, 458] width 1025 height 17
click at [492, 450] on p "Experience working with native iOS and/or Android Apps projects" at bounding box center [622, 458] width 1025 height 17
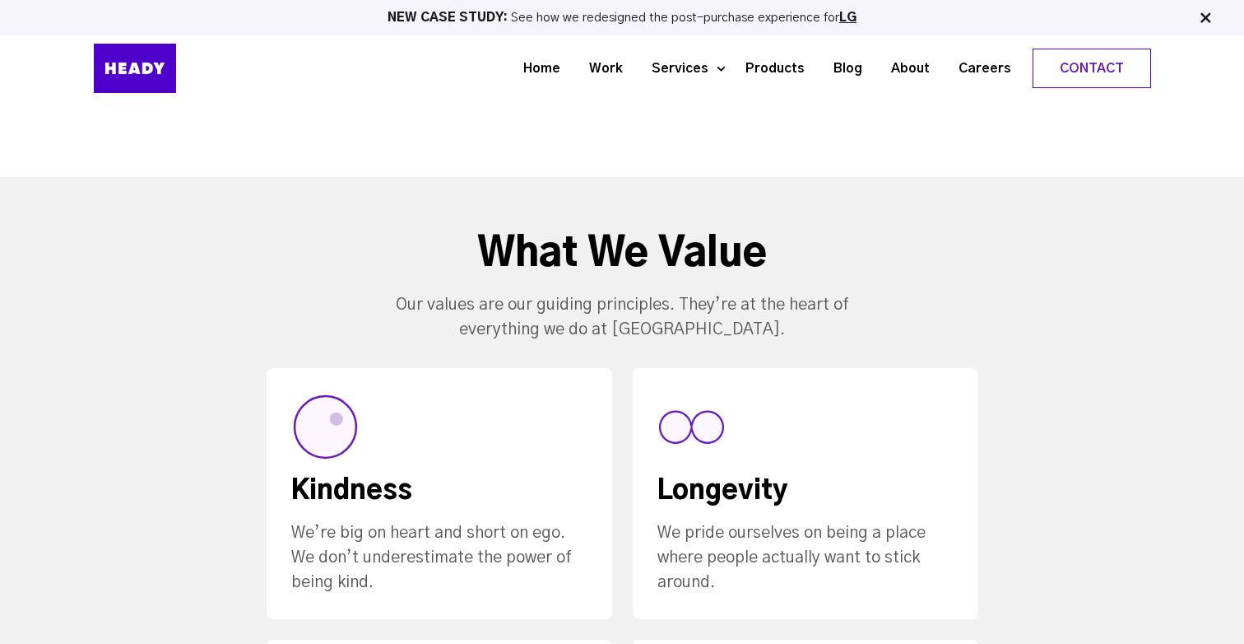
scroll to position [0, 0]
